Goal: Task Accomplishment & Management: Use online tool/utility

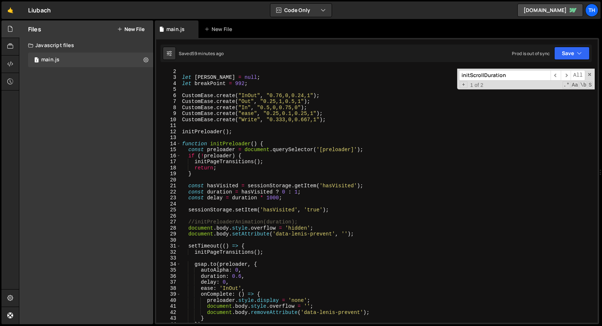
scroll to position [6, 0]
click at [178, 146] on span at bounding box center [178, 144] width 4 height 6
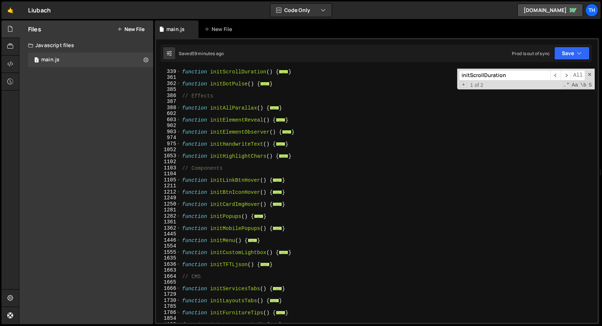
scroll to position [198, 0]
click at [180, 113] on div "602" at bounding box center [168, 114] width 25 height 6
click at [180, 112] on div "602" at bounding box center [168, 114] width 25 height 6
click at [180, 111] on div "602" at bounding box center [168, 114] width 25 height 6
click at [178, 108] on span at bounding box center [178, 108] width 4 height 6
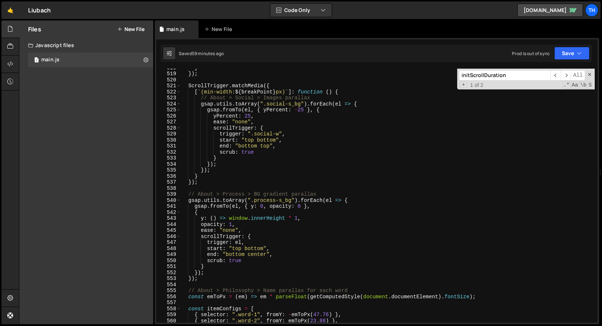
scroll to position [1072, 0]
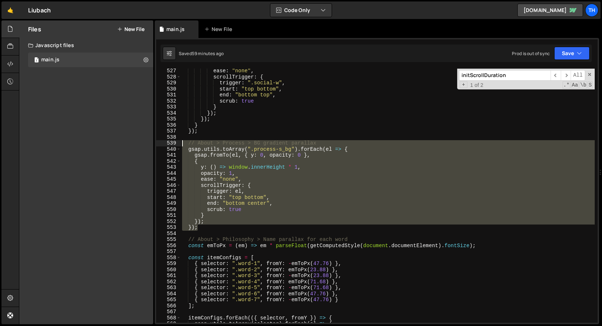
drag, startPoint x: 204, startPoint y: 225, endPoint x: 128, endPoint y: 142, distance: 112.8
click at [128, 142] on div "Files New File Javascript files 1 main.js 0 CSS files Copy share link Edit File…" at bounding box center [310, 172] width 583 height 304
type textarea "// About > Process > BG gradient parallax gsap.utils.toArray(".process-s_bg").f…"
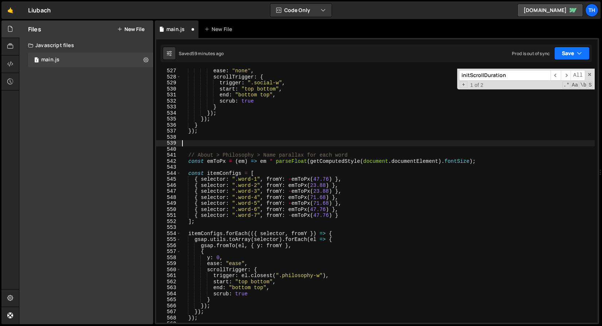
click at [574, 49] on button "Save" at bounding box center [571, 53] width 35 height 13
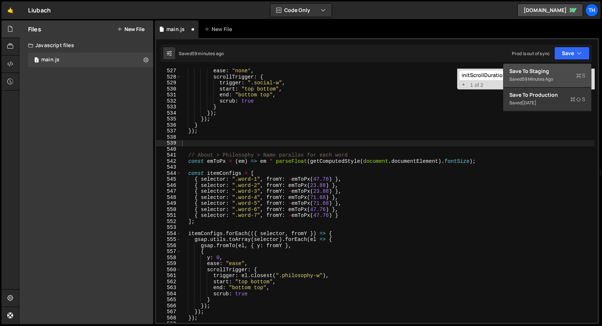
click at [548, 74] on div "Save to Staging S" at bounding box center [547, 70] width 76 height 7
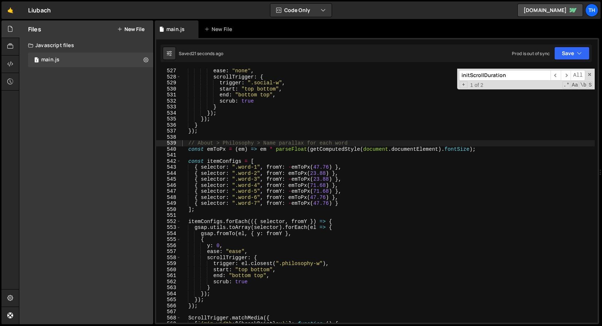
click at [254, 110] on div "ease : "none" , scrollTrigger : { trigger : ".social-w" , start : "top bottom" …" at bounding box center [387, 201] width 414 height 266
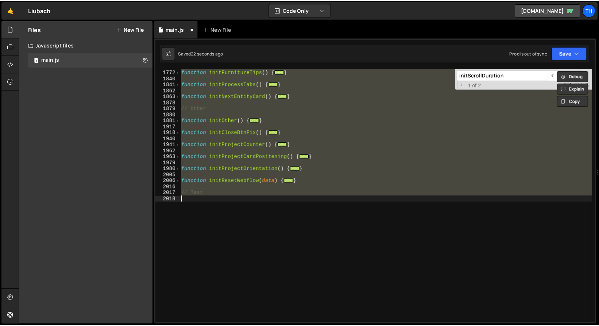
scroll to position [1100, 0]
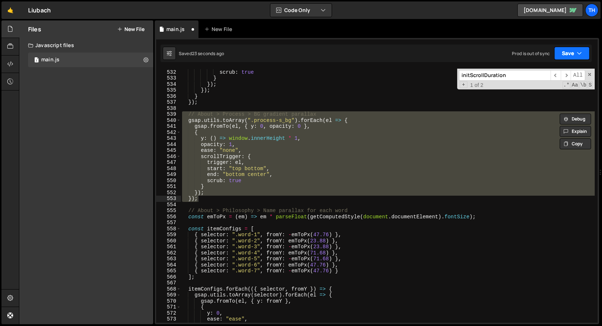
click at [574, 54] on button "Save" at bounding box center [571, 53] width 35 height 13
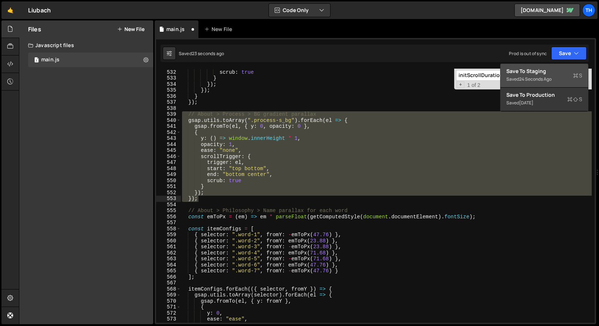
click at [555, 72] on div "Save to Staging S" at bounding box center [544, 70] width 76 height 7
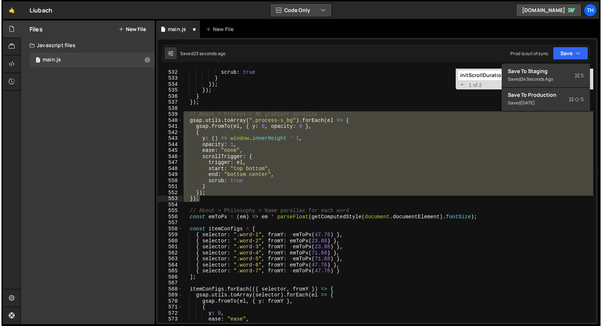
scroll to position [3121, 0]
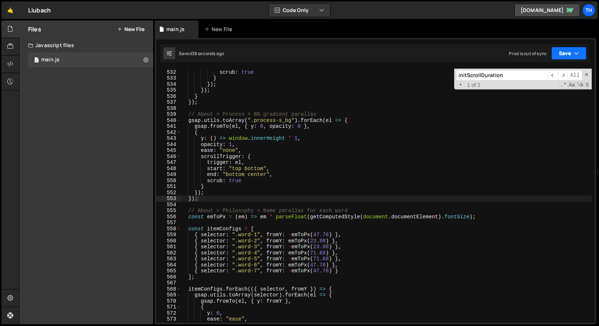
click at [579, 53] on button "Save" at bounding box center [568, 53] width 35 height 13
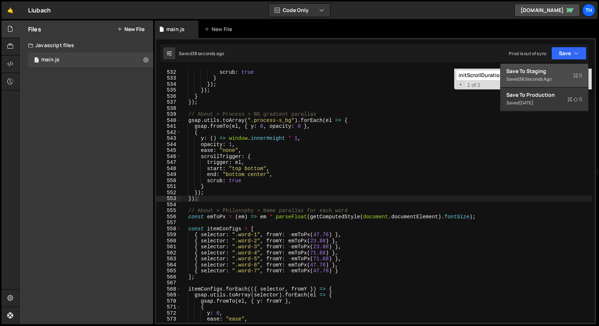
click at [561, 68] on button "Save to Staging S Saved 38 seconds ago" at bounding box center [544, 76] width 88 height 24
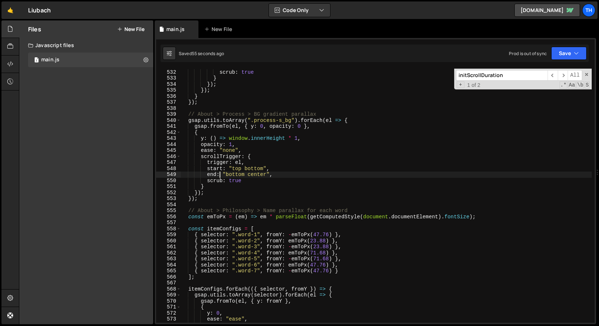
click at [219, 172] on div "end : "bottom top" , scrub : true } }) ; }) ; } }) ; // About > Process > BG gr…" at bounding box center [387, 196] width 414 height 266
click at [232, 142] on div "end : "bottom top" , scrub : true } }) ; }) ; } }) ; // About > Process > BG gr…" at bounding box center [387, 196] width 414 height 266
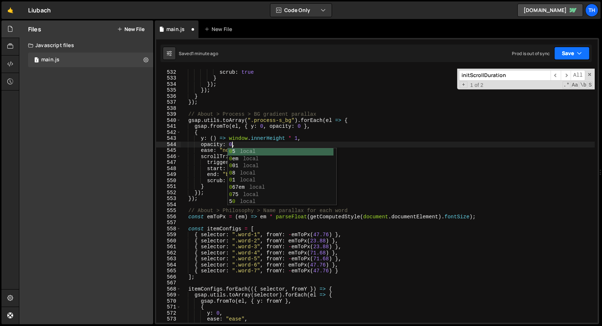
click at [577, 49] on button "Save" at bounding box center [571, 53] width 35 height 13
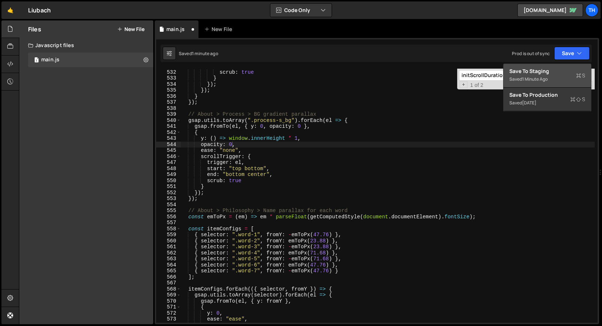
click at [569, 65] on button "Save to Staging S Saved 1 minute ago" at bounding box center [547, 76] width 88 height 24
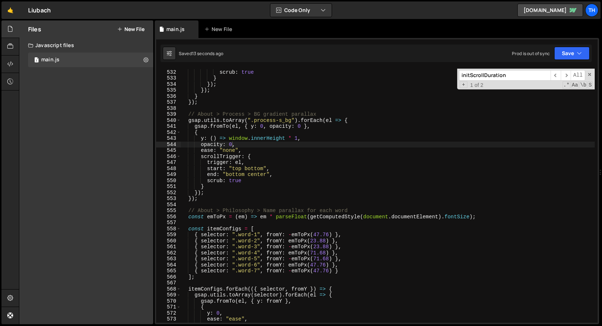
click at [315, 163] on div "end : "bottom top" , scrub : true } }) ; }) ; } }) ; // About > Process > BG gr…" at bounding box center [387, 196] width 414 height 266
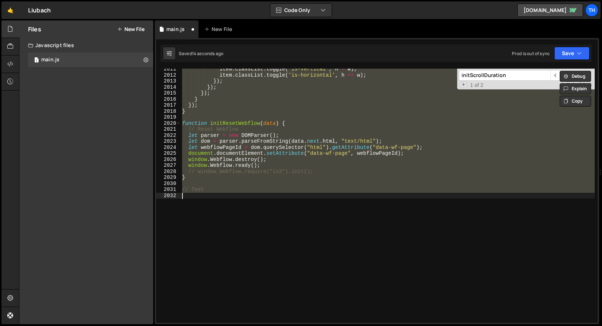
scroll to position [3069, 0]
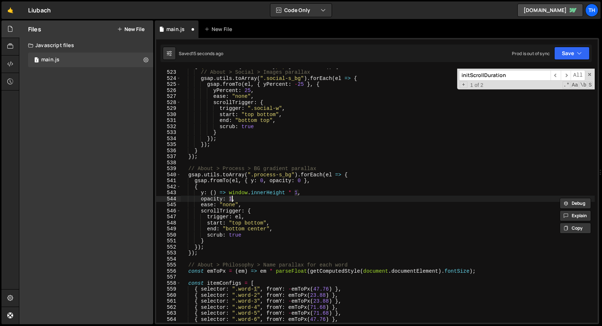
click at [306, 191] on div "[ ` (min-width: ${ breakPoint } px) ` ] : function ( ) { // About > Social > Im…" at bounding box center [387, 196] width 414 height 266
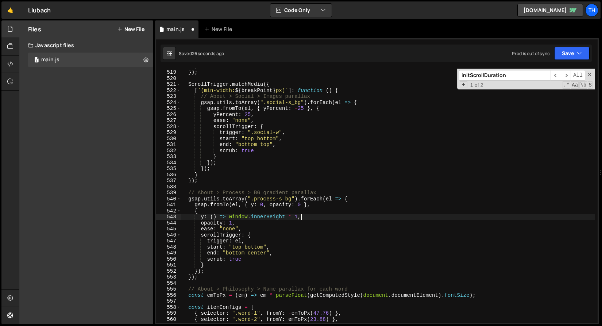
scroll to position [3045, 0]
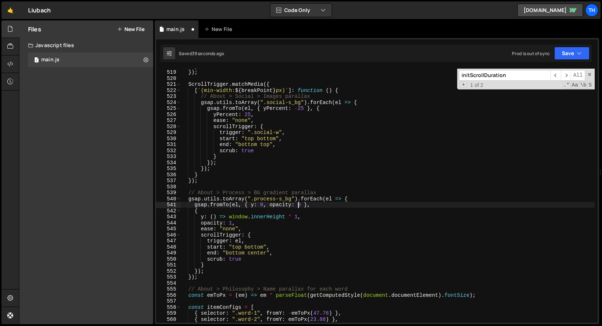
click at [300, 204] on div "} }) ; ScrollTrigger . matchMedia ({ [ ` (min-width: ${ breakPoint } px) ` ] : …" at bounding box center [387, 196] width 414 height 266
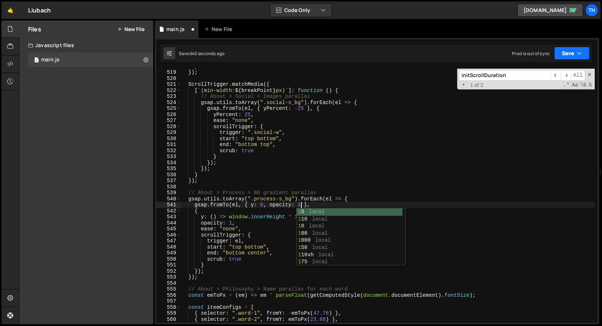
click at [576, 55] on button "Save" at bounding box center [571, 53] width 35 height 13
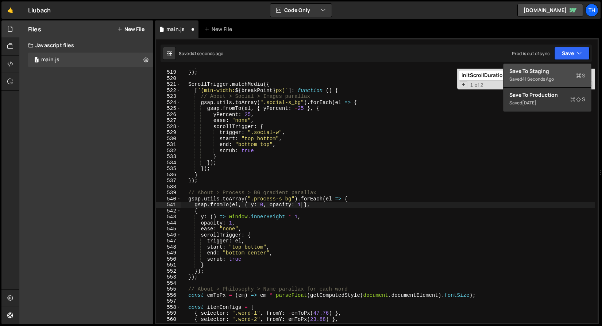
click at [557, 81] on div "Saved 41 seconds ago" at bounding box center [547, 79] width 76 height 9
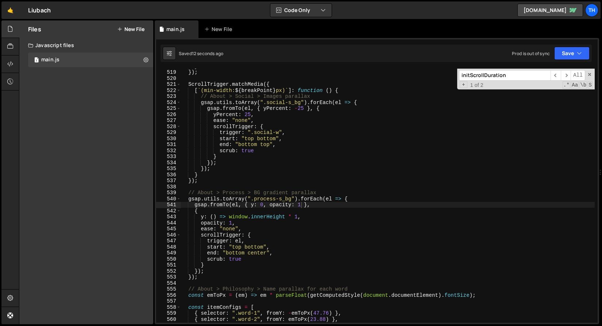
click at [252, 140] on div "} }) ; ScrollTrigger . matchMedia ({ [ ` (min-width: ${ breakPoint } px) ` ] : …" at bounding box center [387, 196] width 414 height 266
click at [300, 204] on div "} }) ; ScrollTrigger . matchMedia ({ [ ` (min-width: ${ breakPoint } px) ` ] : …" at bounding box center [387, 196] width 414 height 266
click at [562, 55] on button "Save" at bounding box center [571, 53] width 35 height 13
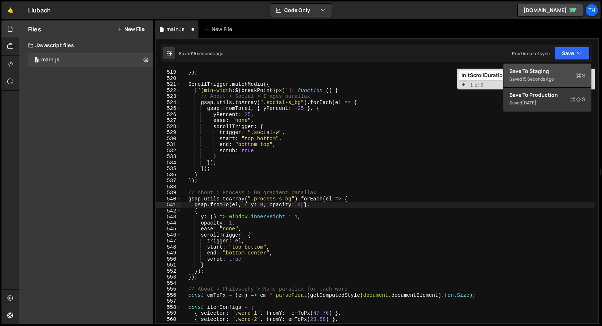
click at [548, 75] on div "Saved 15 seconds ago" at bounding box center [547, 79] width 76 height 9
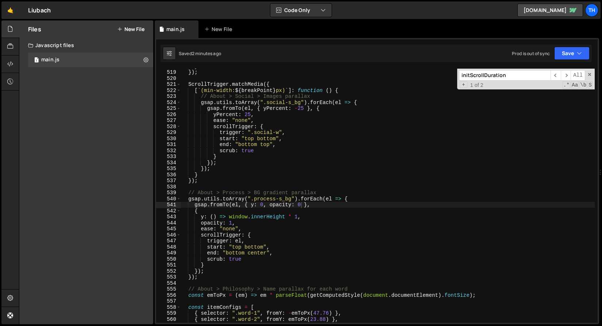
click at [245, 210] on div "} }) ; ScrollTrigger . matchMedia ({ [ ` (min-width: ${ breakPoint } px) ` ] : …" at bounding box center [387, 196] width 414 height 266
click at [253, 245] on div "} }) ; ScrollTrigger . matchMedia ({ [ ` (min-width: ${ breakPoint } px) ` ] : …" at bounding box center [387, 196] width 414 height 266
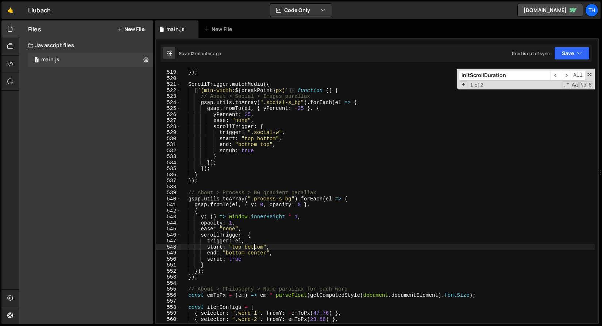
click at [253, 245] on div "} }) ; ScrollTrigger . matchMedia ({ [ ` (min-width: ${ breakPoint } px) ` ] : …" at bounding box center [387, 196] width 414 height 266
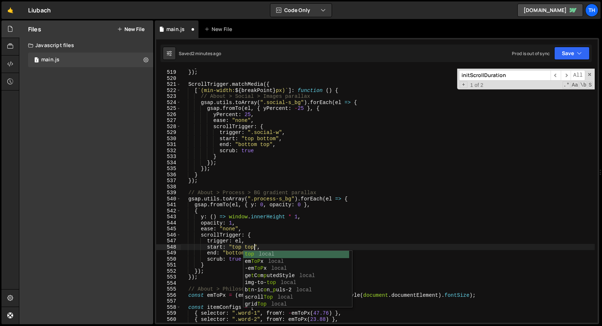
scroll to position [0, 5]
click at [573, 42] on div "1 Type cmd + s to save your Javascript file. הההההההההההההההההההההההההההההההההה…" at bounding box center [377, 181] width 444 height 286
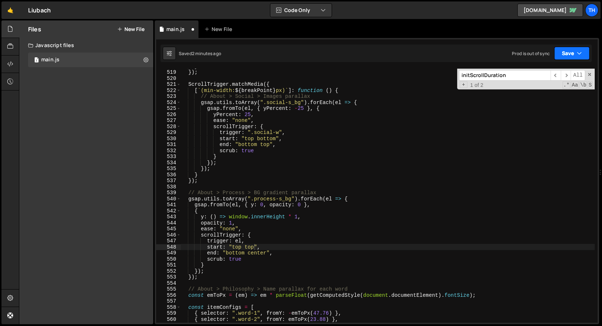
click at [570, 50] on button "Save" at bounding box center [571, 53] width 35 height 13
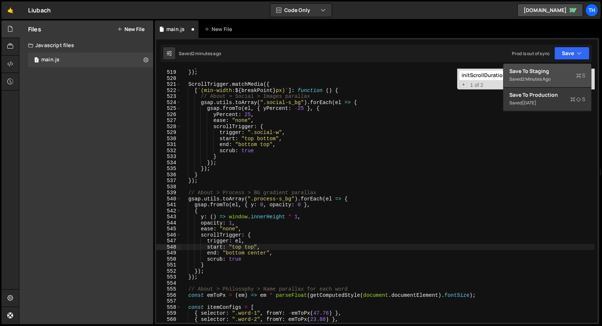
click at [560, 69] on div "Save to Staging S" at bounding box center [547, 70] width 76 height 7
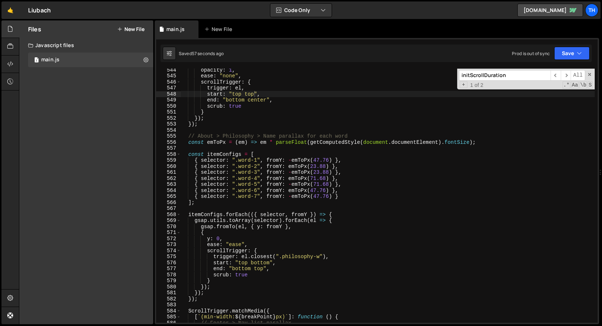
scroll to position [3216, 0]
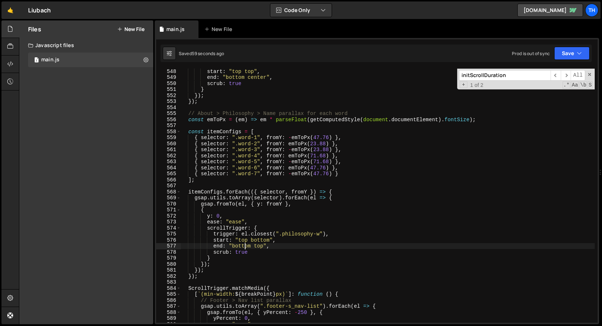
click at [244, 247] on div "start : "top top" , end : "bottom center" , scrub : true } }) ; }) ; // About >…" at bounding box center [387, 201] width 414 height 266
click at [256, 240] on div "start : "top top" , end : "bottom center" , scrub : true } }) ; }) ; // About >…" at bounding box center [387, 201] width 414 height 266
click at [259, 245] on div "start : "top top" , end : "bottom center" , scrub : true } }) ; }) ; // About >…" at bounding box center [387, 201] width 414 height 266
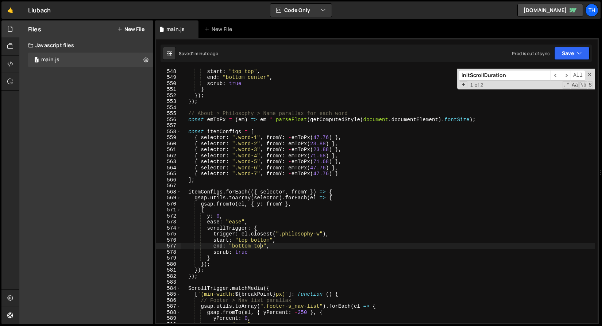
click at [259, 245] on div "start : "top top" , end : "bottom center" , scrub : true } }) ; }) ; // About >…" at bounding box center [387, 201] width 414 height 266
click at [253, 246] on div "start : "top top" , end : "bottom center" , scrub : true } }) ; }) ; // About >…" at bounding box center [387, 196] width 414 height 254
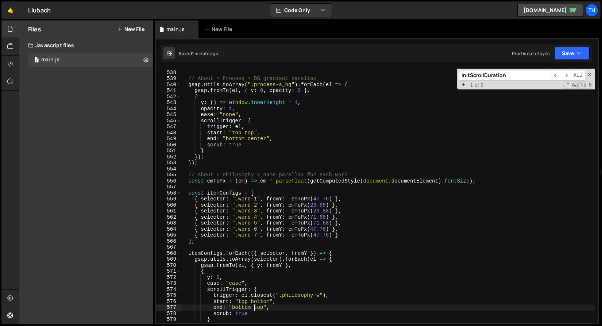
scroll to position [3156, 0]
drag, startPoint x: 281, startPoint y: 295, endPoint x: 319, endPoint y: 294, distance: 37.9
click at [319, 294] on div "}) ; // About > Process > BG gradient parallax gsap . utils . toArray ( ".proce…" at bounding box center [387, 196] width 414 height 266
paste textarea "_scroll-area"
click at [566, 51] on button "Save" at bounding box center [571, 53] width 35 height 13
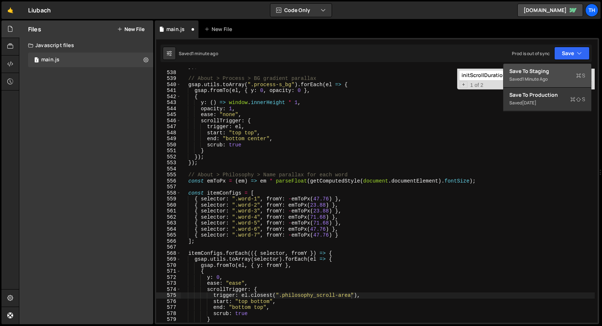
click at [540, 75] on div "Saved 1 minute ago" at bounding box center [547, 79] width 76 height 9
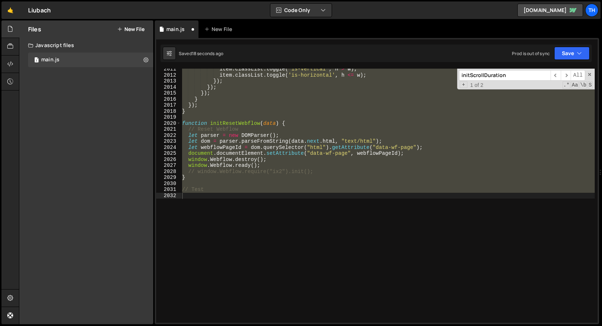
scroll to position [3251, 0]
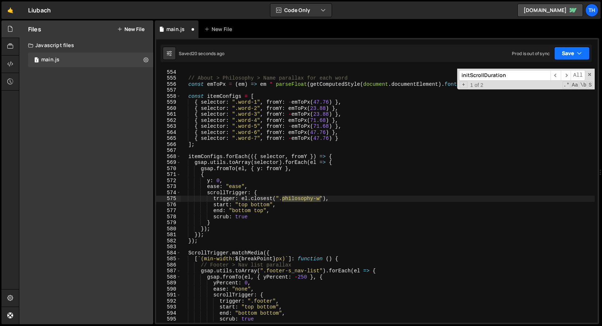
click at [558, 52] on button "Save" at bounding box center [571, 53] width 35 height 13
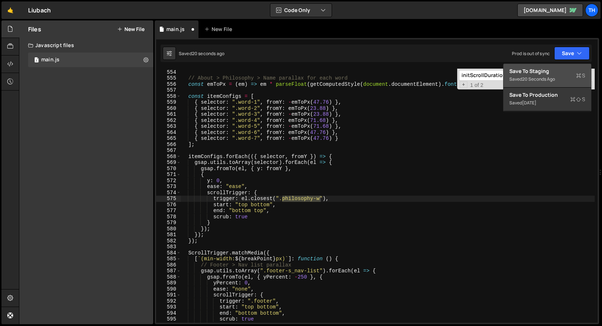
click at [544, 71] on div "Save to Staging S" at bounding box center [547, 70] width 76 height 7
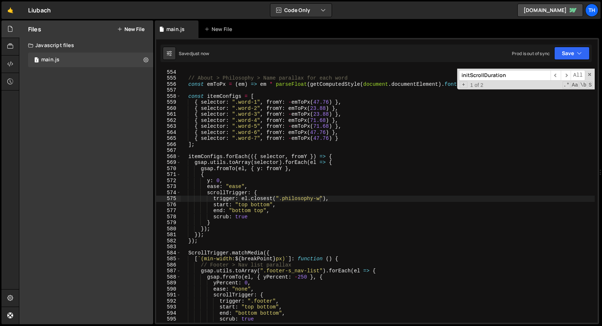
click at [239, 211] on div "}) ; // About > Philosophy > Name parallax for each word const emToPx = ( em ) …" at bounding box center [387, 196] width 414 height 266
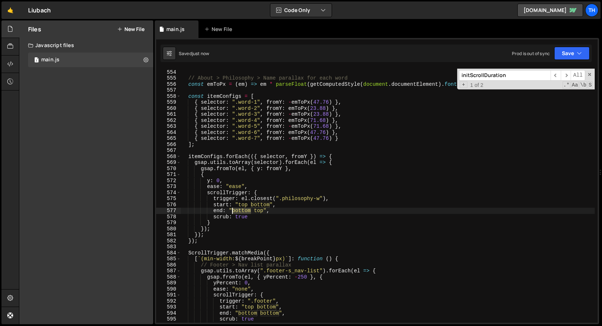
click at [239, 211] on div "}) ; // About > Philosophy > Name parallax for each word const emToPx = ( em ) …" at bounding box center [387, 196] width 414 height 266
click at [253, 213] on div "}) ; // About > Philosophy > Name parallax for each word const emToPx = ( em ) …" at bounding box center [387, 196] width 414 height 266
click at [241, 209] on div "}) ; // About > Philosophy > Name parallax for each word const emToPx = ( em ) …" at bounding box center [387, 196] width 414 height 266
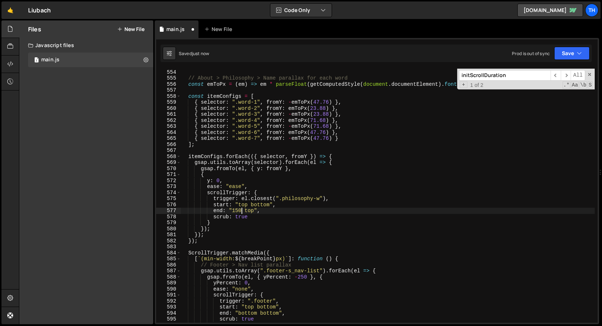
scroll to position [0, 4]
click at [557, 53] on button "Save" at bounding box center [571, 53] width 35 height 13
click at [557, 54] on button "Save" at bounding box center [571, 53] width 35 height 13
click at [556, 66] on div "1 Type cmd + s to save your Javascript file. הההההההההההההההההההההההההההההההההה…" at bounding box center [377, 181] width 444 height 286
click at [557, 58] on button "Save" at bounding box center [571, 53] width 35 height 13
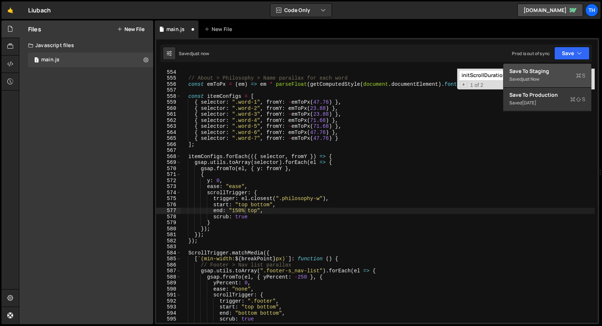
click at [556, 69] on div "Save to Staging S" at bounding box center [547, 70] width 76 height 7
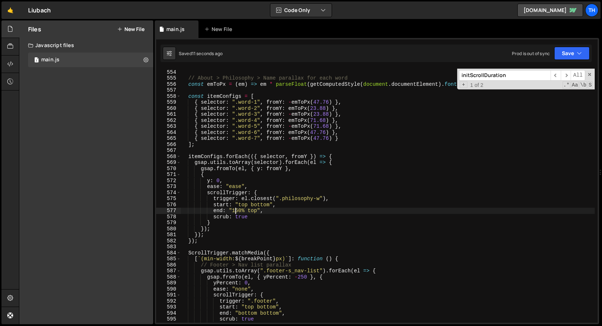
click at [237, 210] on div "}) ; // About > Philosophy > Name parallax for each word const emToPx = ( em ) …" at bounding box center [387, 196] width 414 height 266
click at [557, 53] on button "Save" at bounding box center [571, 53] width 35 height 13
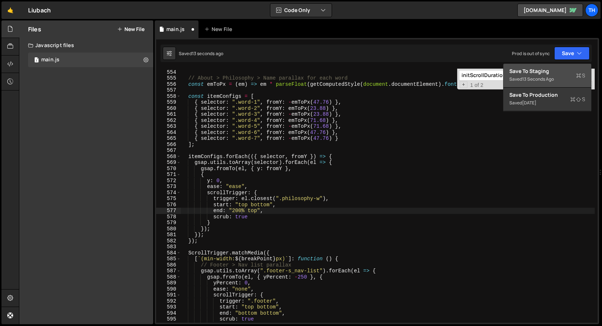
click at [542, 81] on div "13 seconds ago" at bounding box center [538, 79] width 32 height 6
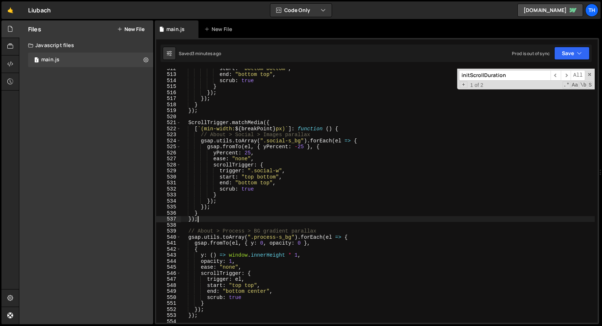
scroll to position [0, 1]
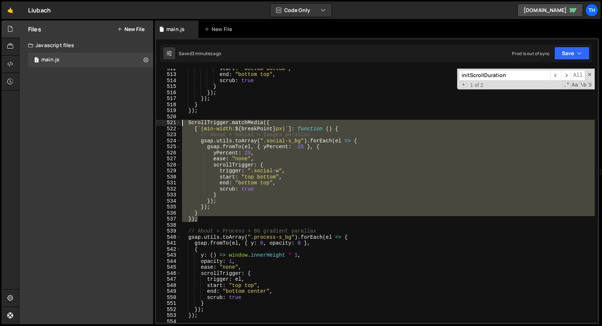
drag, startPoint x: 212, startPoint y: 220, endPoint x: 143, endPoint y: 123, distance: 119.5
click at [143, 123] on div "Files New File Javascript files 1 main.js 0 CSS files Copy share link Edit File…" at bounding box center [310, 172] width 583 height 304
type textarea "ScrollTrigger.matchMedia({ [`(min-width: ${breakPoint}px)`]: function () {"
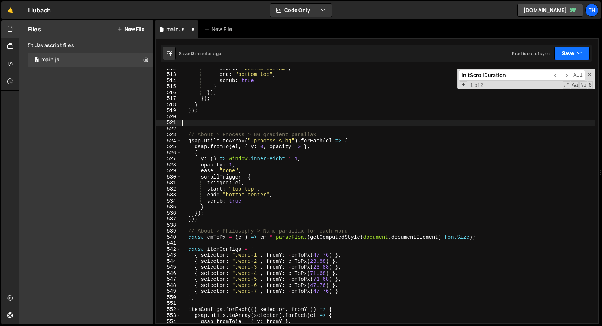
click at [569, 54] on button "Save" at bounding box center [571, 53] width 35 height 13
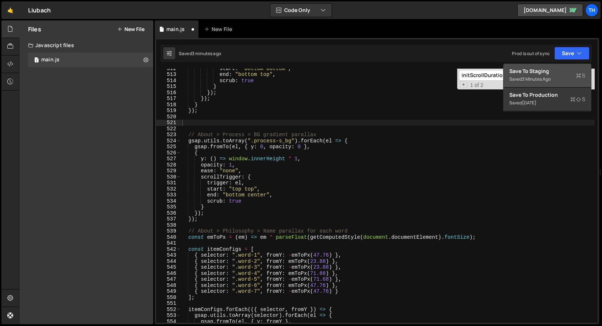
click at [548, 72] on div "Save to Staging S" at bounding box center [547, 70] width 76 height 7
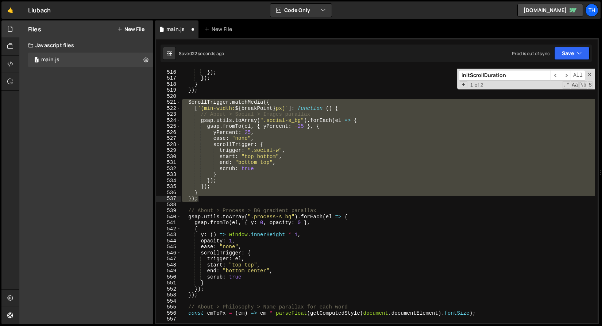
scroll to position [3027, 0]
click at [569, 53] on button "Save" at bounding box center [571, 53] width 35 height 13
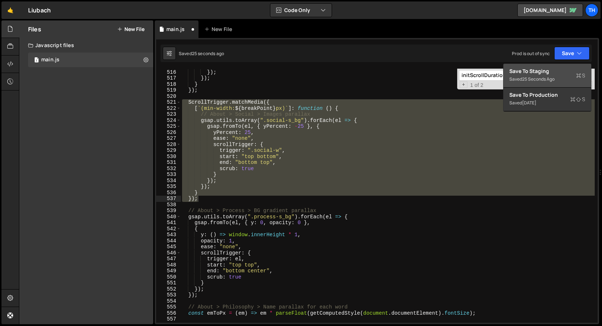
click at [552, 64] on button "Save to Staging S Saved 25 seconds ago" at bounding box center [547, 76] width 88 height 24
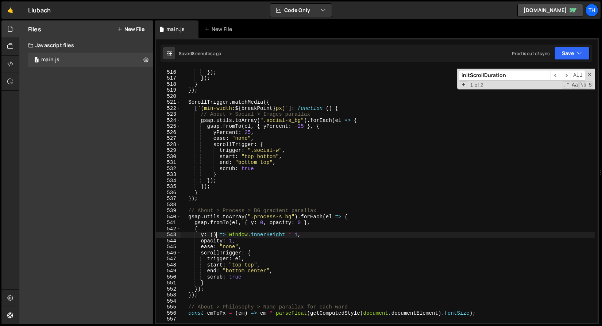
click at [215, 237] on div "} }) ; }) ; } }) ; ScrollTrigger . matchMedia ({ [ ` (min-width: ${ breakPoint …" at bounding box center [387, 196] width 414 height 266
click at [198, 242] on div "} }) ; }) ; } }) ; ScrollTrigger . matchMedia ({ [ ` (min-width: ${ breakPoint …" at bounding box center [387, 196] width 414 height 266
drag, startPoint x: 201, startPoint y: 234, endPoint x: 304, endPoint y: 232, distance: 103.9
click at [304, 232] on div "} }) ; }) ; } }) ; ScrollTrigger . matchMedia ({ [ ` (min-width: ${ breakPoint …" at bounding box center [387, 196] width 414 height 266
click at [304, 227] on div at bounding box center [304, 227] width 0 height 0
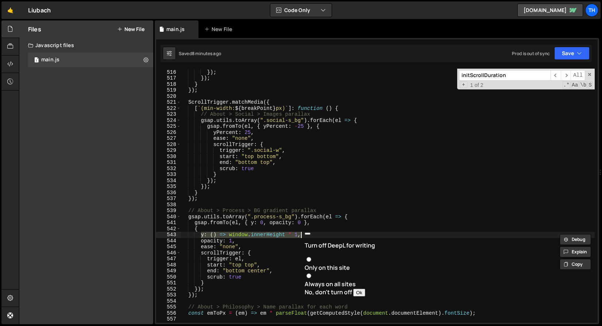
drag, startPoint x: 252, startPoint y: 243, endPoint x: 246, endPoint y: 243, distance: 6.2
click at [252, 243] on div "} }) ; }) ; } }) ; ScrollTrigger . matchMedia ({ [ ` (min-width: ${ breakPoint …" at bounding box center [387, 196] width 414 height 266
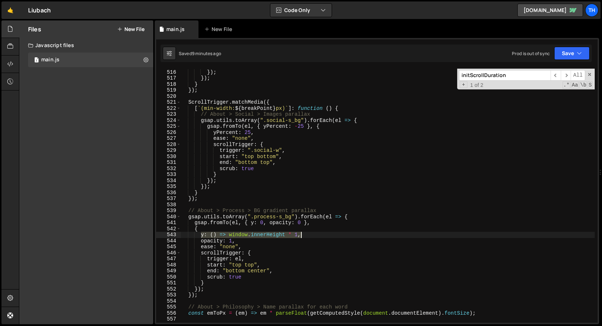
drag, startPoint x: 201, startPoint y: 234, endPoint x: 322, endPoint y: 234, distance: 121.1
click at [322, 234] on div "} }) ; }) ; } }) ; ScrollTrigger . matchMedia ({ [ ` (min-width: ${ breakPoint …" at bounding box center [387, 196] width 414 height 266
paste textarea ""-100%""
click at [217, 235] on div "} }) ; }) ; } }) ; ScrollTrigger . matchMedia ({ [ ` (min-width: ${ breakPoint …" at bounding box center [387, 196] width 414 height 266
click at [570, 57] on button "Save" at bounding box center [571, 53] width 35 height 13
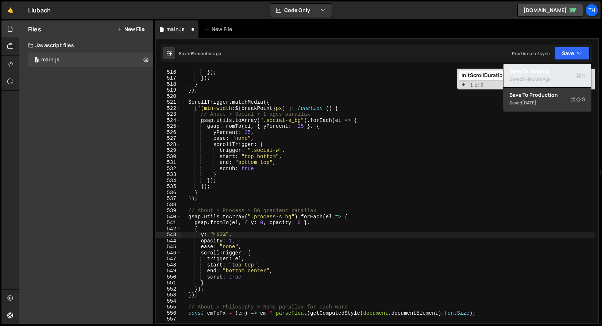
drag, startPoint x: 563, startPoint y: 68, endPoint x: 548, endPoint y: 69, distance: 14.2
click at [563, 68] on div "Save to Staging S" at bounding box center [547, 70] width 76 height 7
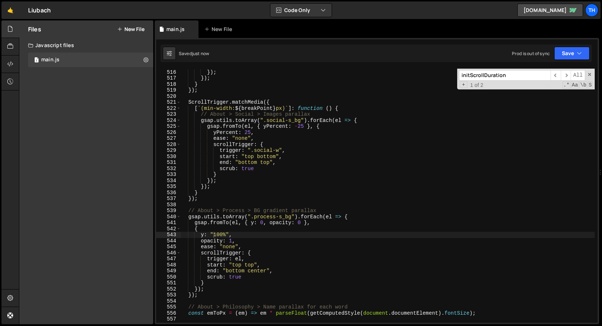
click at [216, 234] on div "} }) ; }) ; } }) ; ScrollTrigger . matchMedia ({ [ ` (min-width: ${ breakPoint …" at bounding box center [387, 196] width 414 height 266
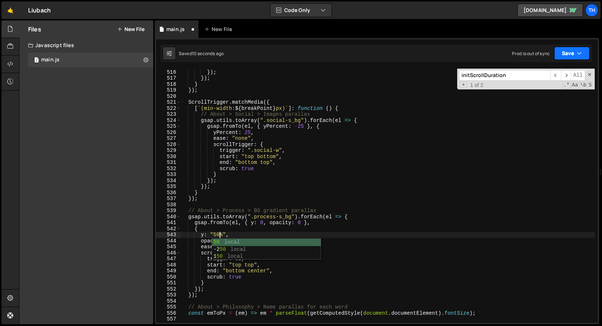
click at [577, 55] on icon "button" at bounding box center [578, 53] width 5 height 7
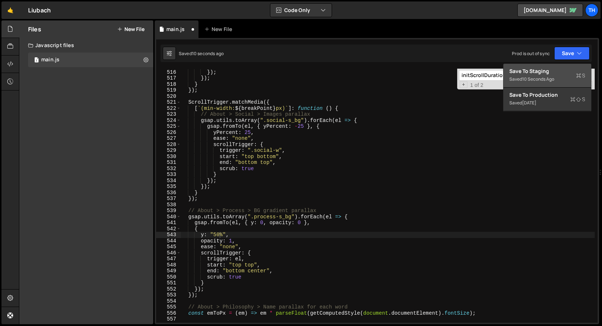
click at [568, 66] on button "Save to Staging S Saved 10 seconds ago" at bounding box center [547, 76] width 88 height 24
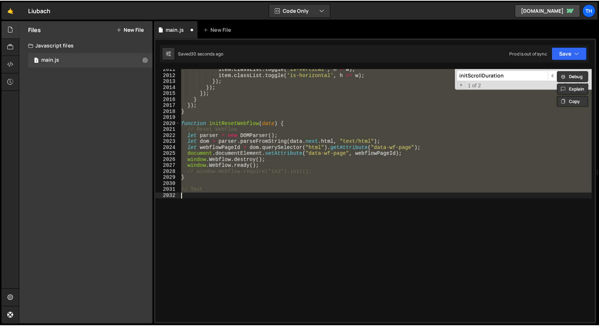
scroll to position [3063, 0]
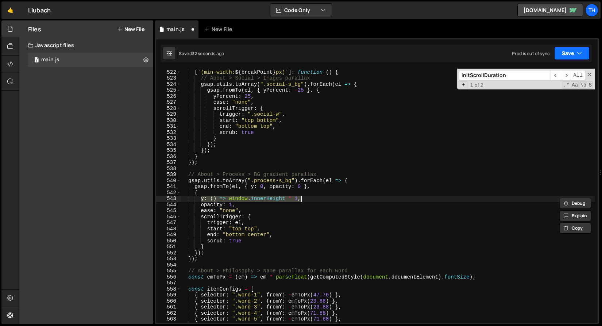
type textarea "y: () => window.innerHeight * 1,"
click at [579, 50] on icon "button" at bounding box center [578, 53] width 5 height 7
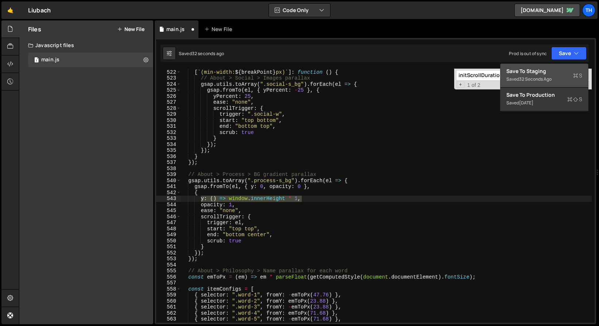
click at [563, 70] on div "Save to Staging S" at bounding box center [544, 70] width 76 height 7
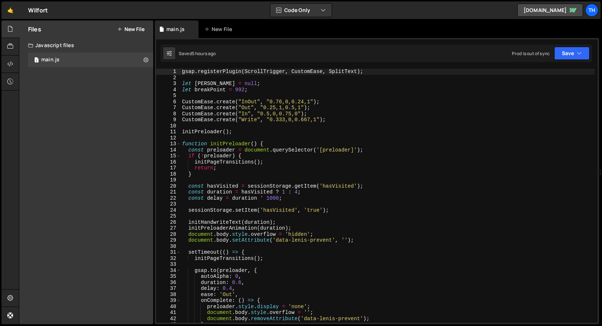
click at [238, 149] on div "gsap . registerPlugin ( ScrollTrigger , CustomEase , SplitText ) ; let lenis = …" at bounding box center [387, 202] width 414 height 266
click at [213, 129] on div "gsap . registerPlugin ( ScrollTrigger , CustomEase , SplitText ) ; let lenis = …" at bounding box center [387, 202] width 414 height 266
type textarea "initPreloader();"
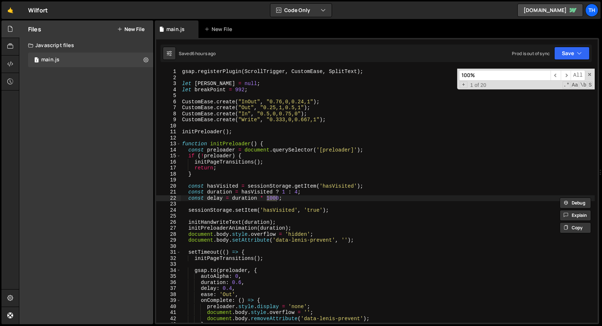
scroll to position [8325, 0]
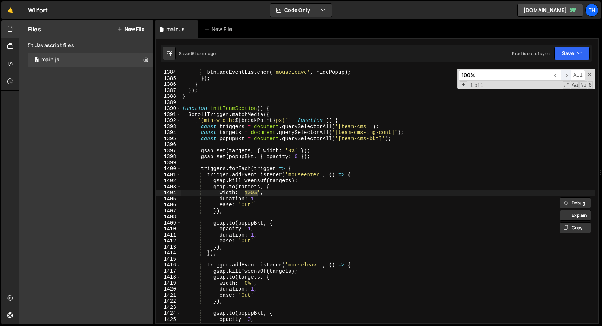
click at [564, 75] on span "​" at bounding box center [565, 75] width 10 height 11
click at [511, 76] on input "100%" at bounding box center [505, 75] width 92 height 11
type input "100"
click at [563, 78] on span "​" at bounding box center [565, 75] width 10 height 11
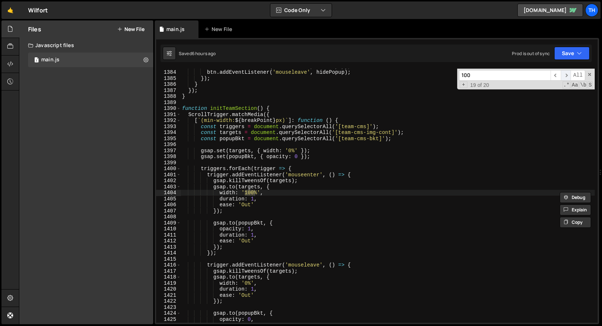
scroll to position [10798, 0]
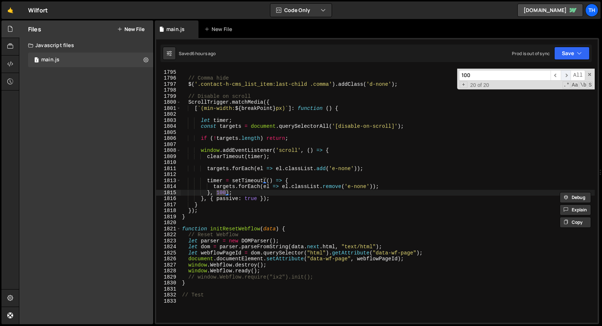
click at [563, 78] on span "​" at bounding box center [565, 75] width 10 height 11
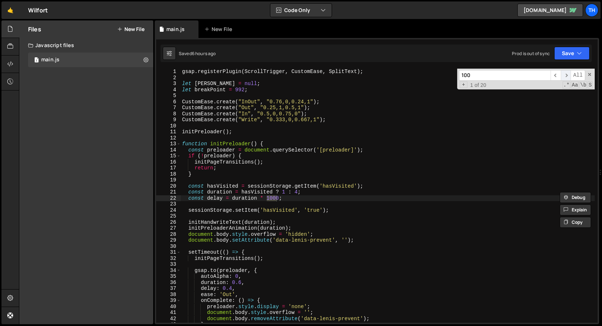
scroll to position [0, 0]
click at [563, 78] on span "​" at bounding box center [565, 75] width 10 height 11
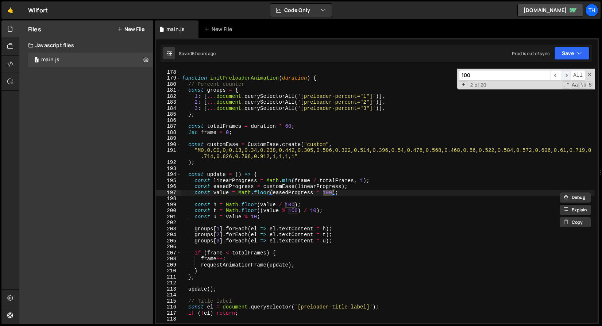
click at [563, 78] on span "​" at bounding box center [565, 75] width 10 height 11
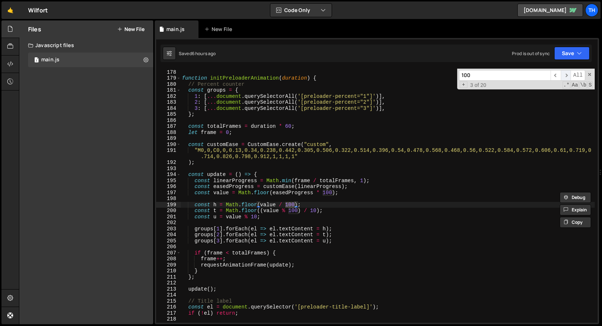
click at [563, 78] on span "​" at bounding box center [565, 75] width 10 height 11
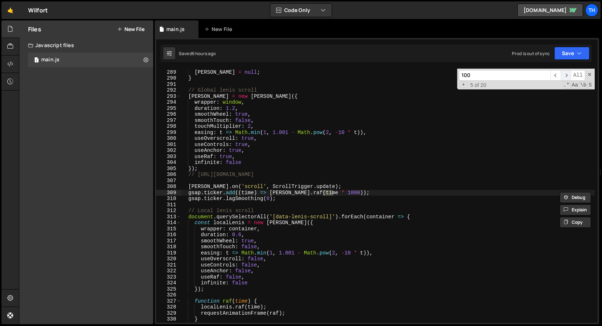
click at [563, 78] on span "​" at bounding box center [565, 75] width 10 height 11
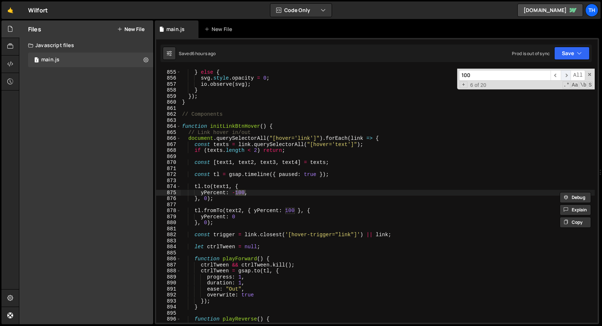
scroll to position [5143, 0]
click at [563, 78] on span "​" at bounding box center [565, 75] width 10 height 11
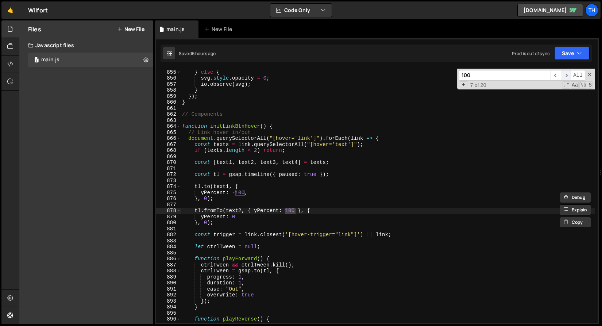
click at [562, 77] on span "​" at bounding box center [565, 75] width 10 height 11
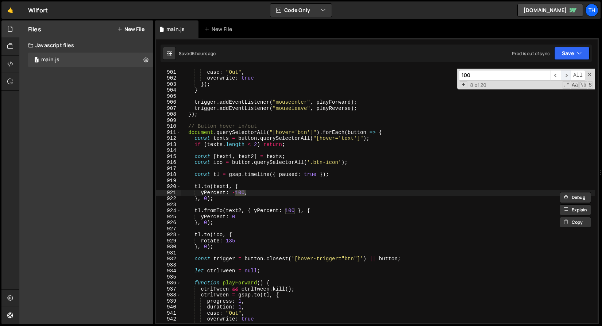
click at [562, 77] on span "​" at bounding box center [565, 75] width 10 height 11
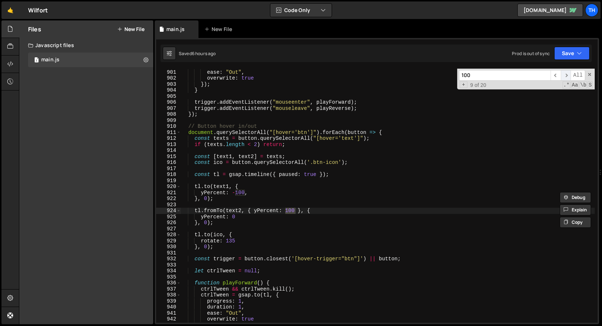
click at [562, 77] on span "​" at bounding box center [565, 75] width 10 height 11
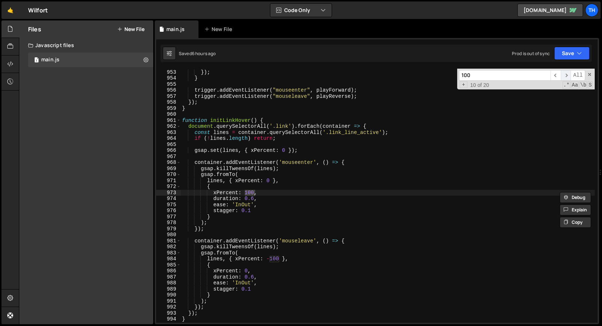
click at [562, 77] on span "​" at bounding box center [565, 75] width 10 height 11
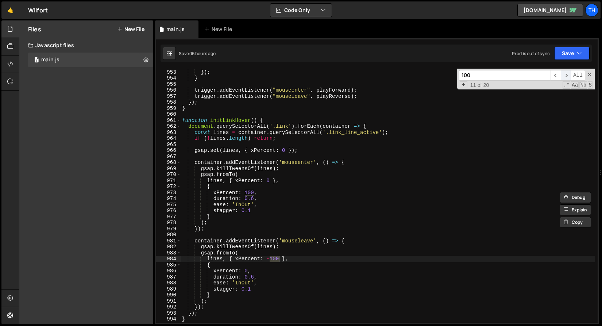
click at [562, 77] on span "​" at bounding box center [565, 75] width 10 height 11
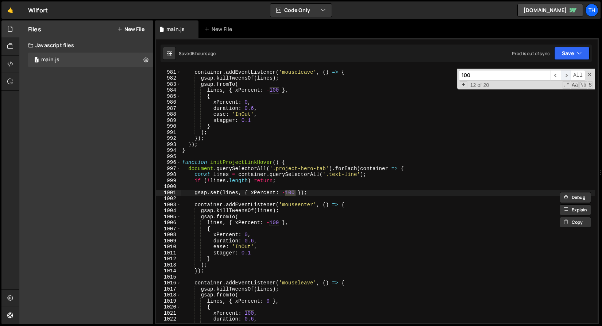
click at [562, 77] on span "​" at bounding box center [565, 75] width 10 height 11
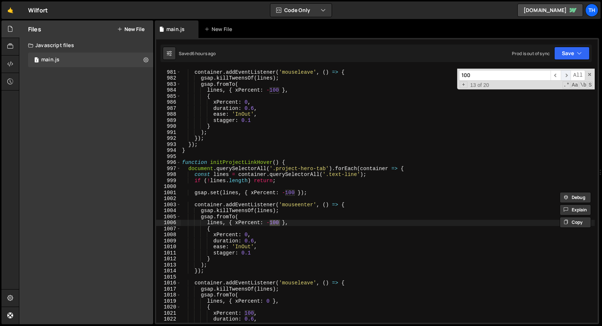
click at [562, 77] on span "​" at bounding box center [565, 75] width 10 height 11
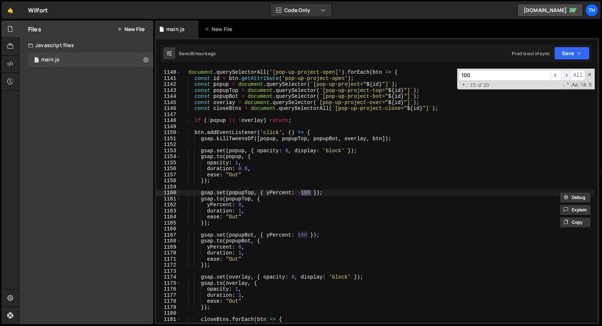
click at [561, 77] on span "​" at bounding box center [565, 75] width 10 height 11
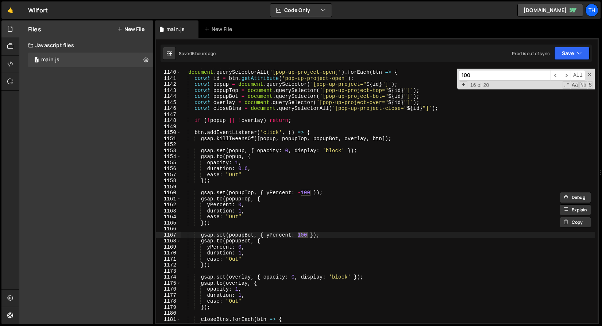
scroll to position [6829, 0]
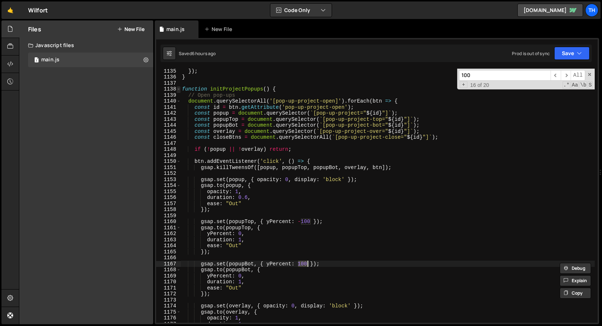
click at [179, 90] on span at bounding box center [178, 89] width 4 height 6
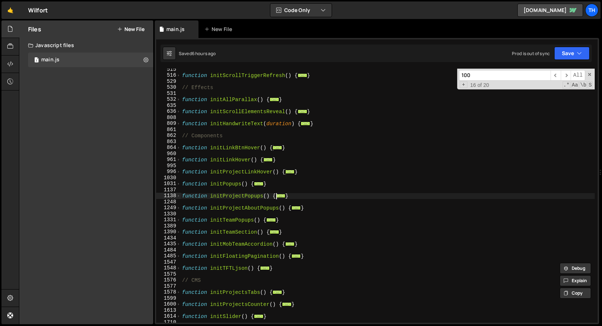
scroll to position [156, 0]
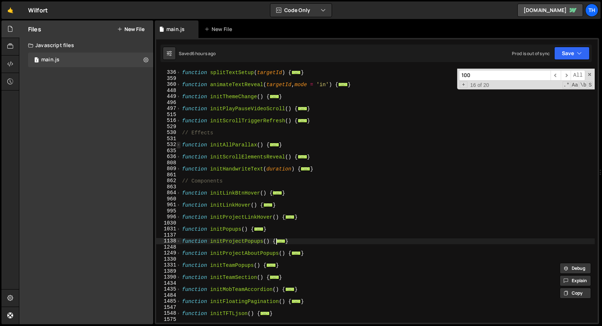
click at [176, 146] on span at bounding box center [178, 144] width 4 height 6
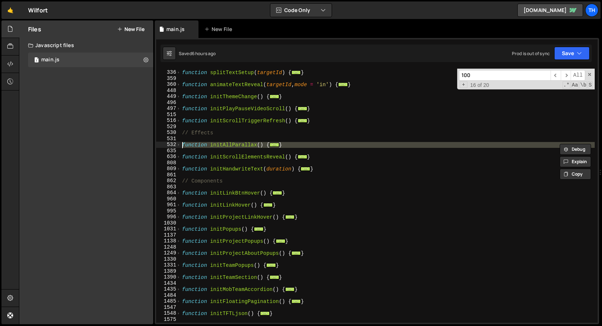
click at [180, 136] on div "531" at bounding box center [168, 139] width 25 height 6
click at [178, 145] on span at bounding box center [178, 144] width 4 height 6
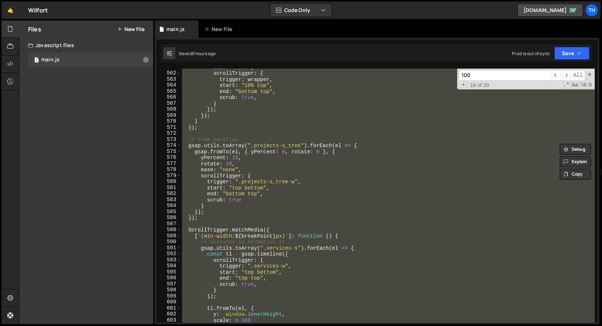
scroll to position [500, 0]
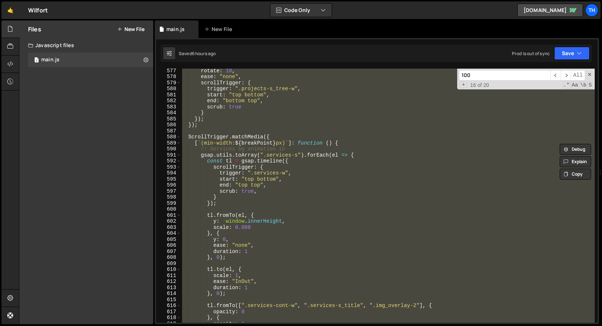
click at [224, 151] on div "rotate : 10 , ease : "none" , scrollTrigger : { trigger : ".projects-s_tree-w" …" at bounding box center [387, 196] width 414 height 254
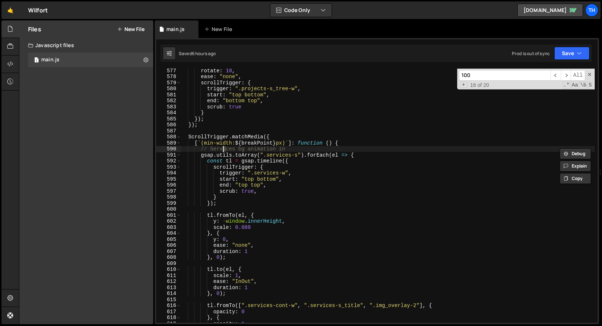
click at [225, 151] on div "rotate : 10 , ease : "none" , scrollTrigger : { trigger : ".projects-s_tree-w" …" at bounding box center [387, 200] width 414 height 266
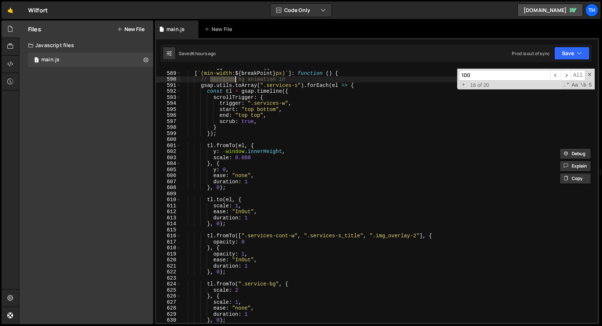
scroll to position [515, 0]
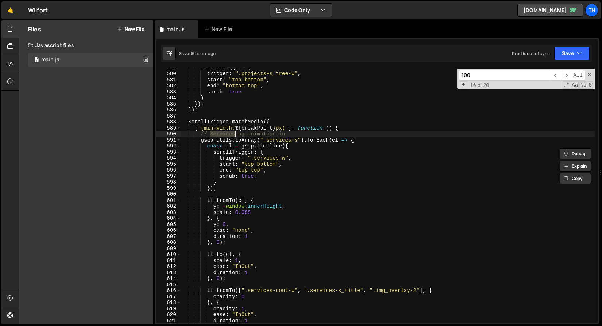
click at [245, 203] on div "scrollTrigger : { trigger : ".projects-s_tree-w" , start : "top bottom" , end :…" at bounding box center [387, 198] width 414 height 266
type textarea "y: -window.innerHeight,"
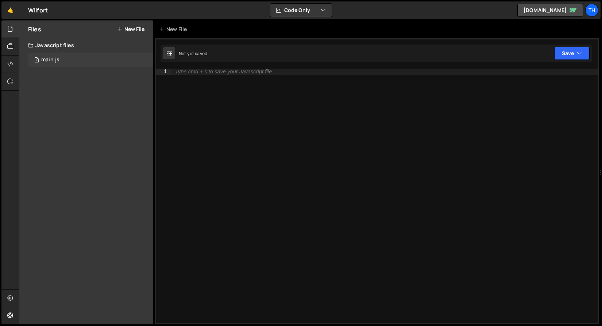
click at [90, 55] on div "1 main.js 0" at bounding box center [90, 60] width 125 height 15
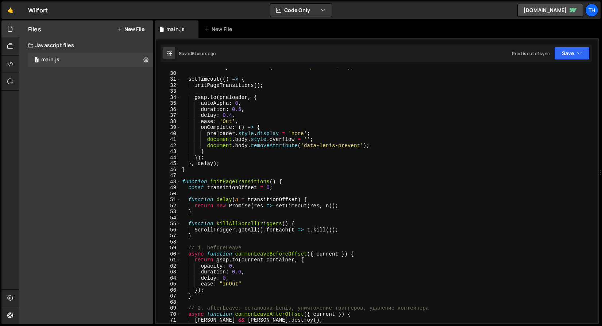
scroll to position [195, 0]
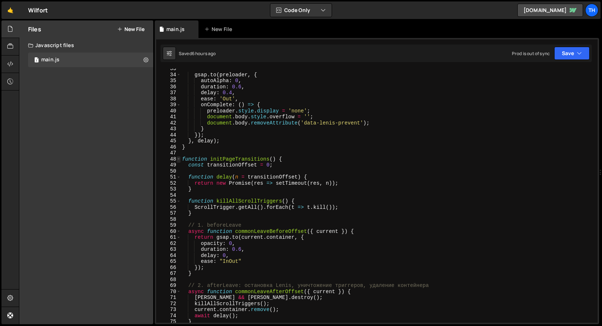
click at [179, 157] on span at bounding box center [178, 159] width 4 height 6
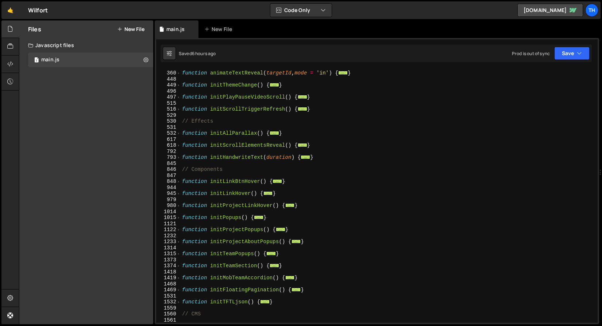
scroll to position [164, 0]
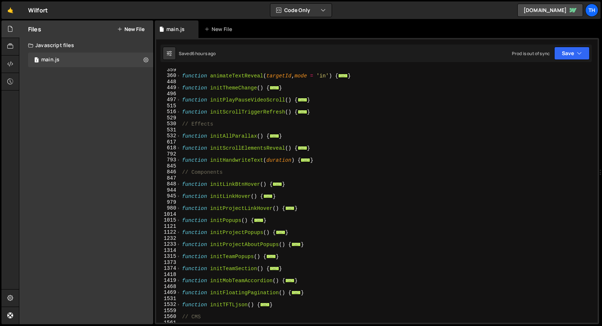
click at [179, 139] on div "617" at bounding box center [168, 142] width 25 height 6
click at [178, 136] on span at bounding box center [178, 136] width 4 height 6
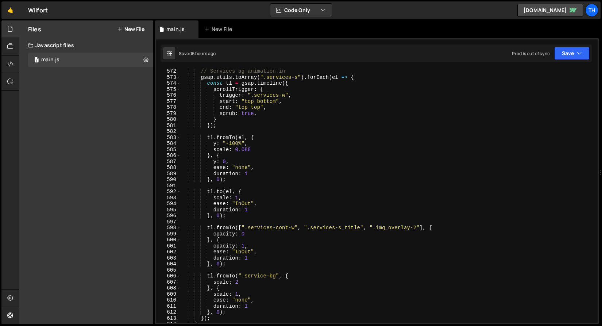
scroll to position [418, 0]
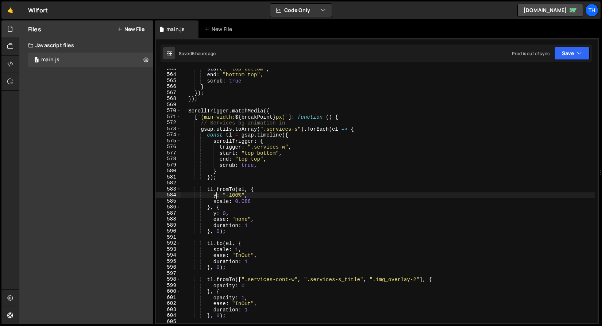
click at [217, 194] on div "start : "top bottom" , end : "bottom top" , scrub : true } }) ; }) ; ScrollTrig…" at bounding box center [387, 199] width 414 height 266
type textarea "y: "-100%","
drag, startPoint x: 215, startPoint y: 194, endPoint x: 257, endPoint y: 194, distance: 41.9
click at [257, 194] on div "start : "top bottom" , end : "bottom top" , scrub : true } }) ; }) ; ScrollTrig…" at bounding box center [387, 199] width 414 height 266
drag, startPoint x: 214, startPoint y: 194, endPoint x: 262, endPoint y: 195, distance: 48.1
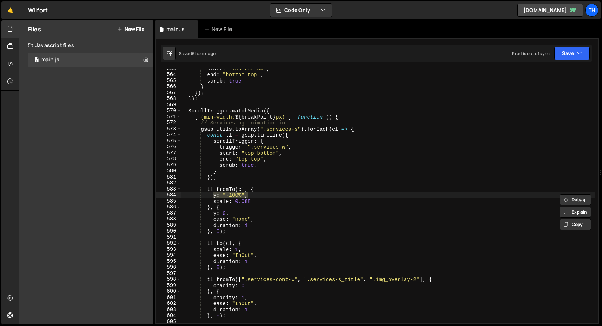
click at [262, 195] on div "start : "top bottom" , end : "bottom top" , scrub : true } }) ; }) ; ScrollTrig…" at bounding box center [387, 199] width 414 height 266
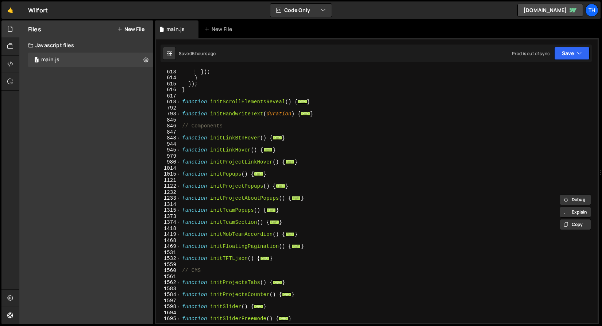
scroll to position [813, 0]
